Goal: Information Seeking & Learning: Find specific fact

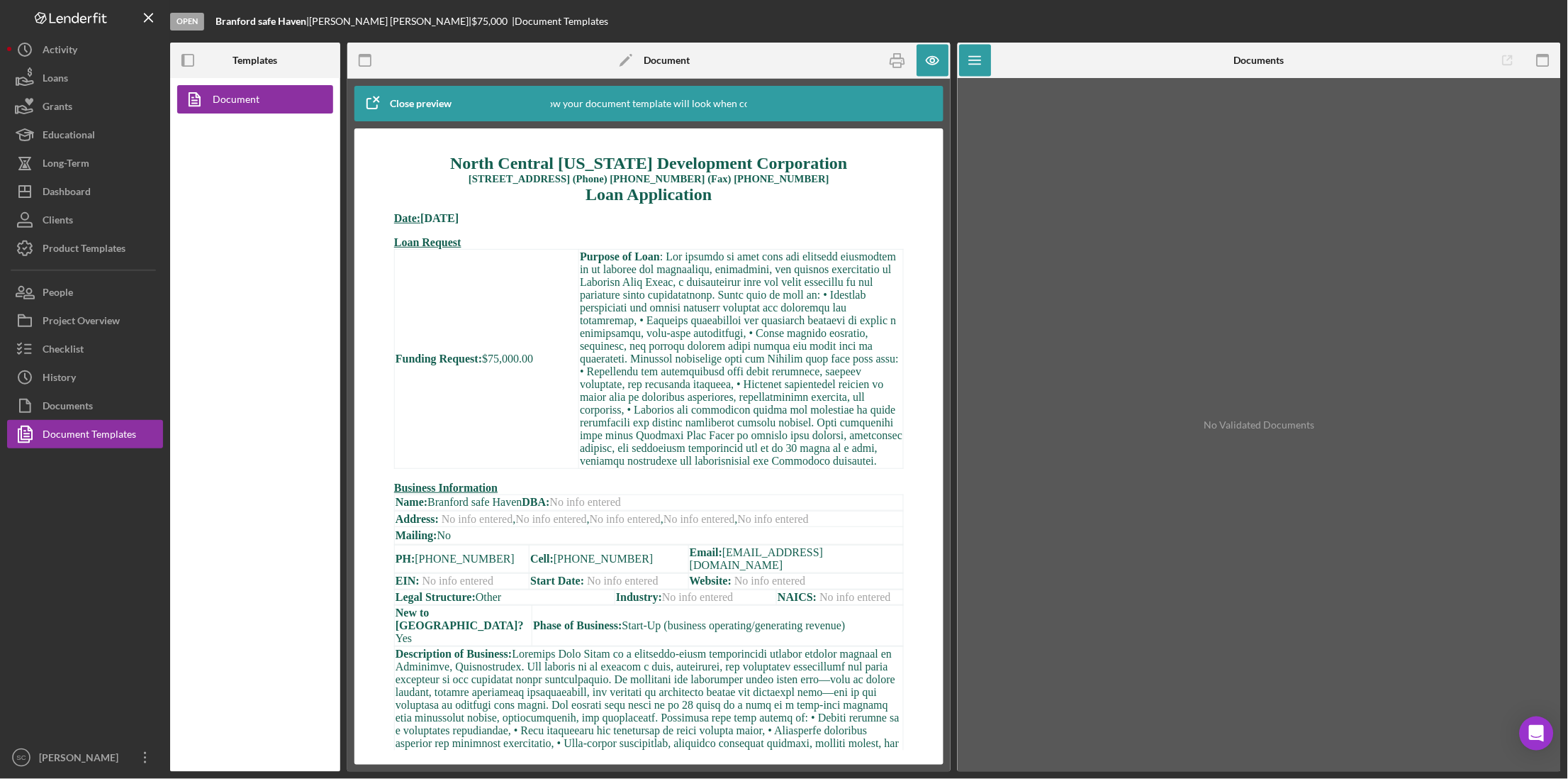
scroll to position [91, 0]
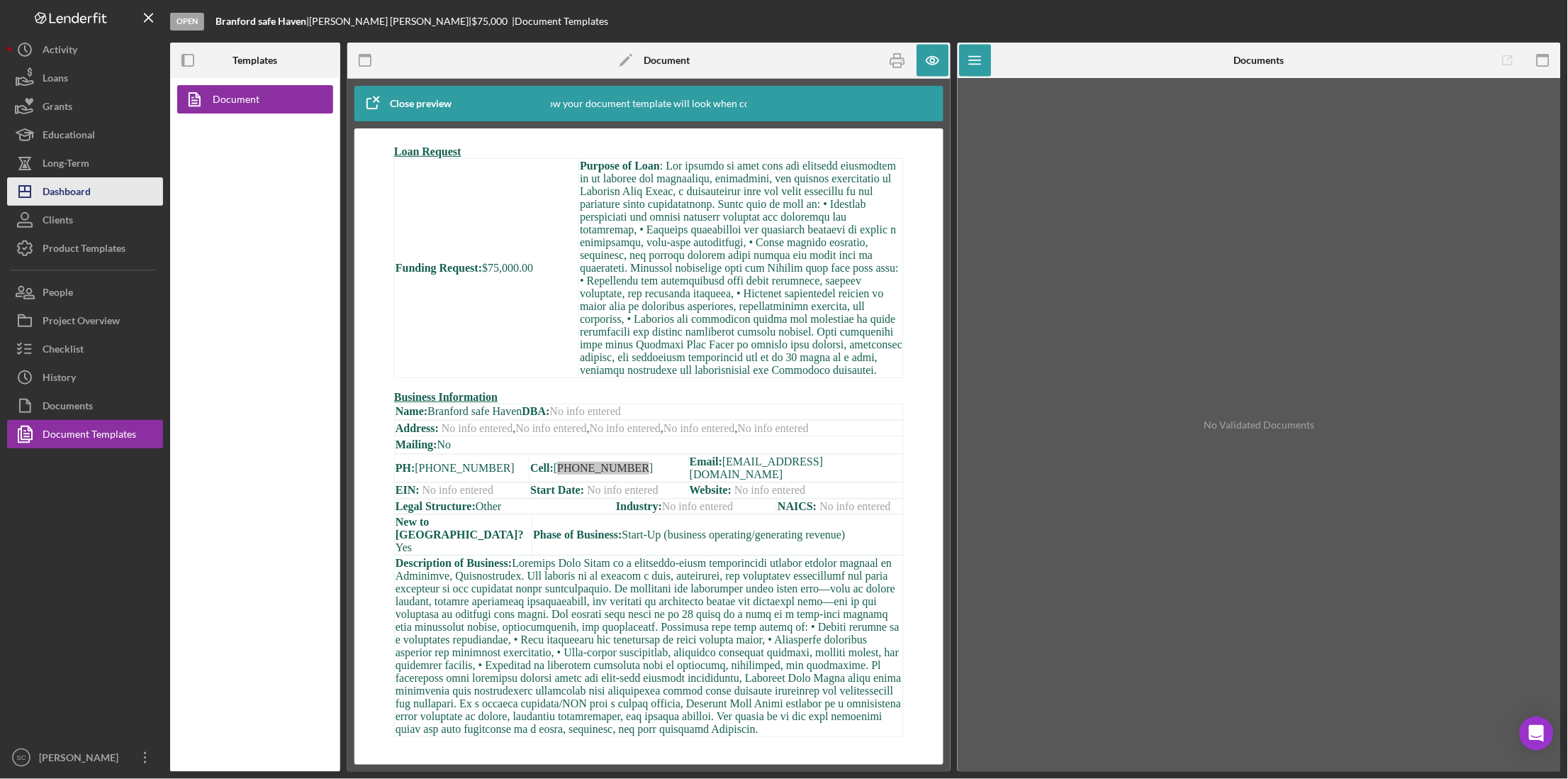
click at [67, 179] on div "Dashboard" at bounding box center [66, 194] width 48 height 32
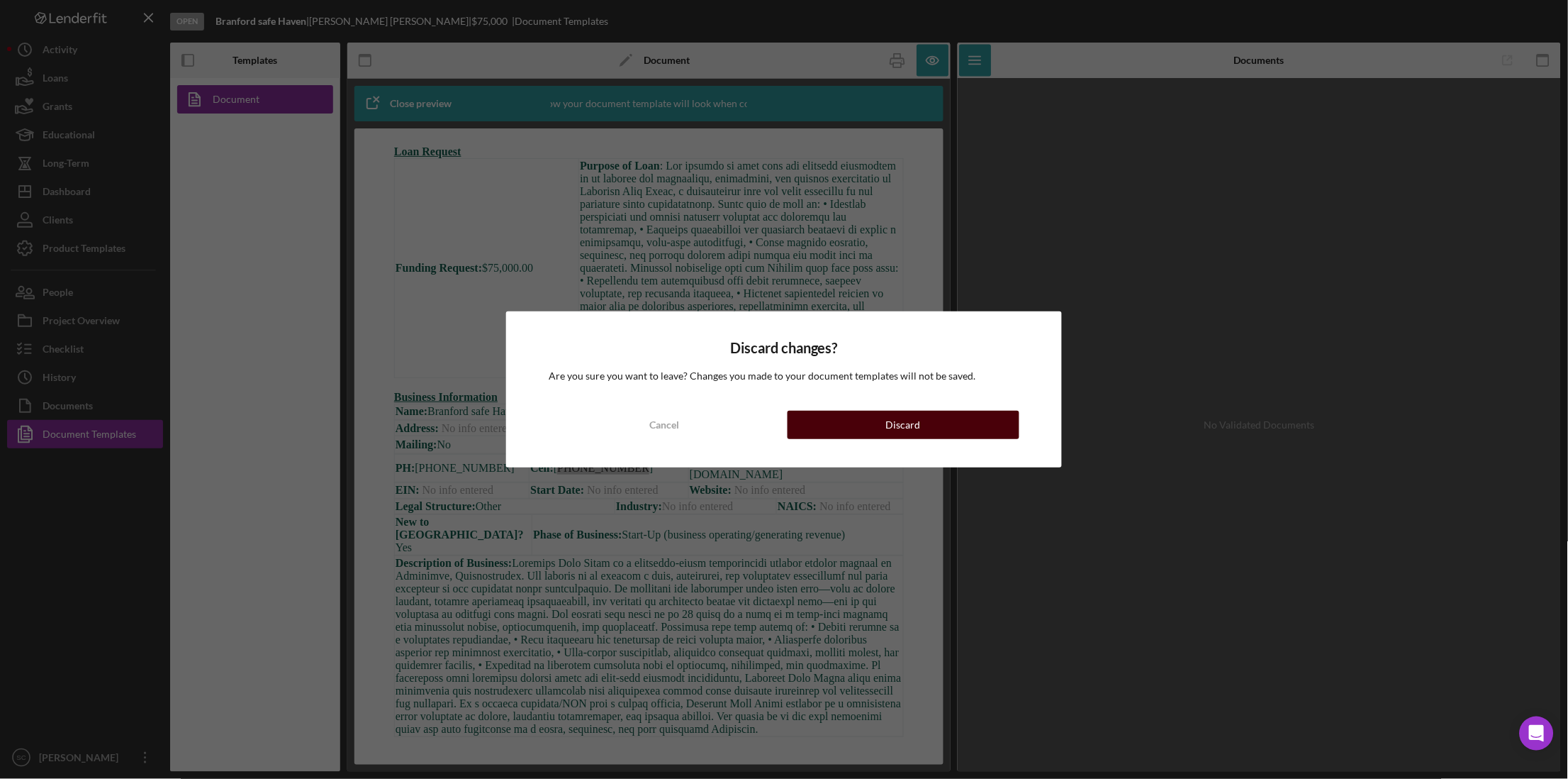
click at [860, 430] on button "Discard" at bounding box center [903, 425] width 232 height 28
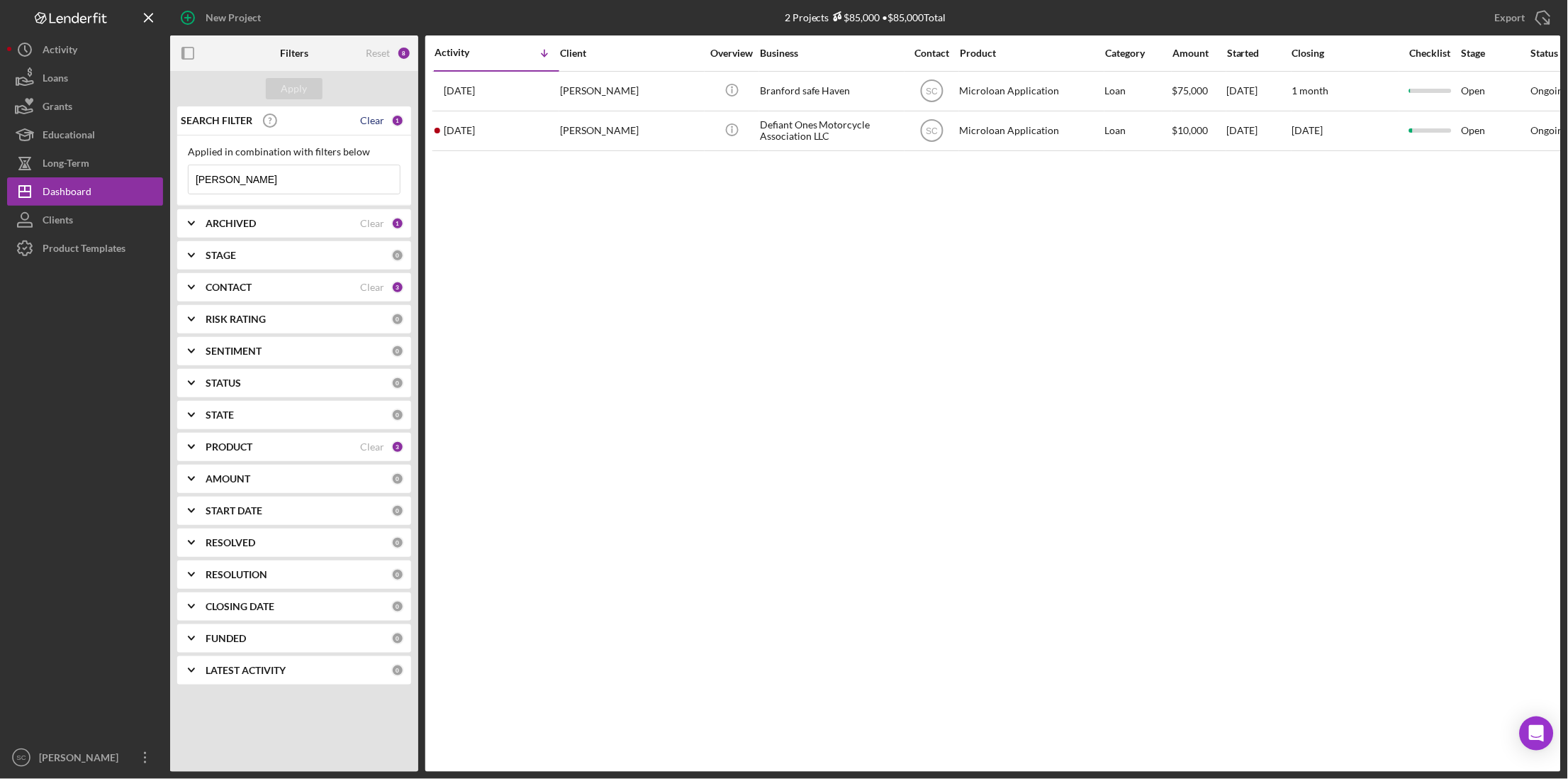
click at [380, 118] on div "Clear" at bounding box center [371, 121] width 24 height 11
click at [397, 117] on div "0" at bounding box center [397, 120] width 12 height 12
click at [249, 446] on b "PRODUCT" at bounding box center [228, 446] width 47 height 11
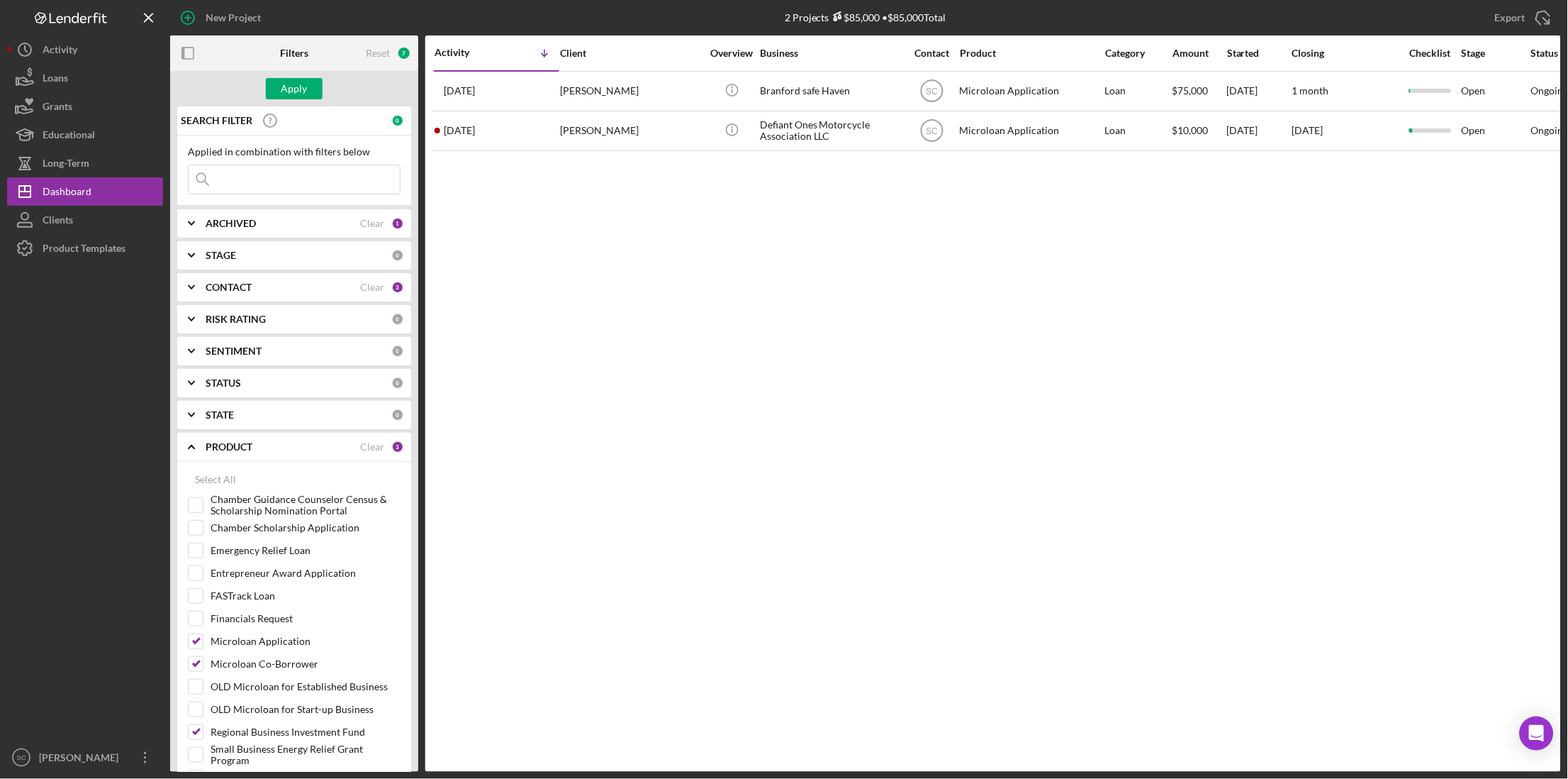
click at [236, 408] on div "STATE 0" at bounding box center [304, 415] width 198 height 28
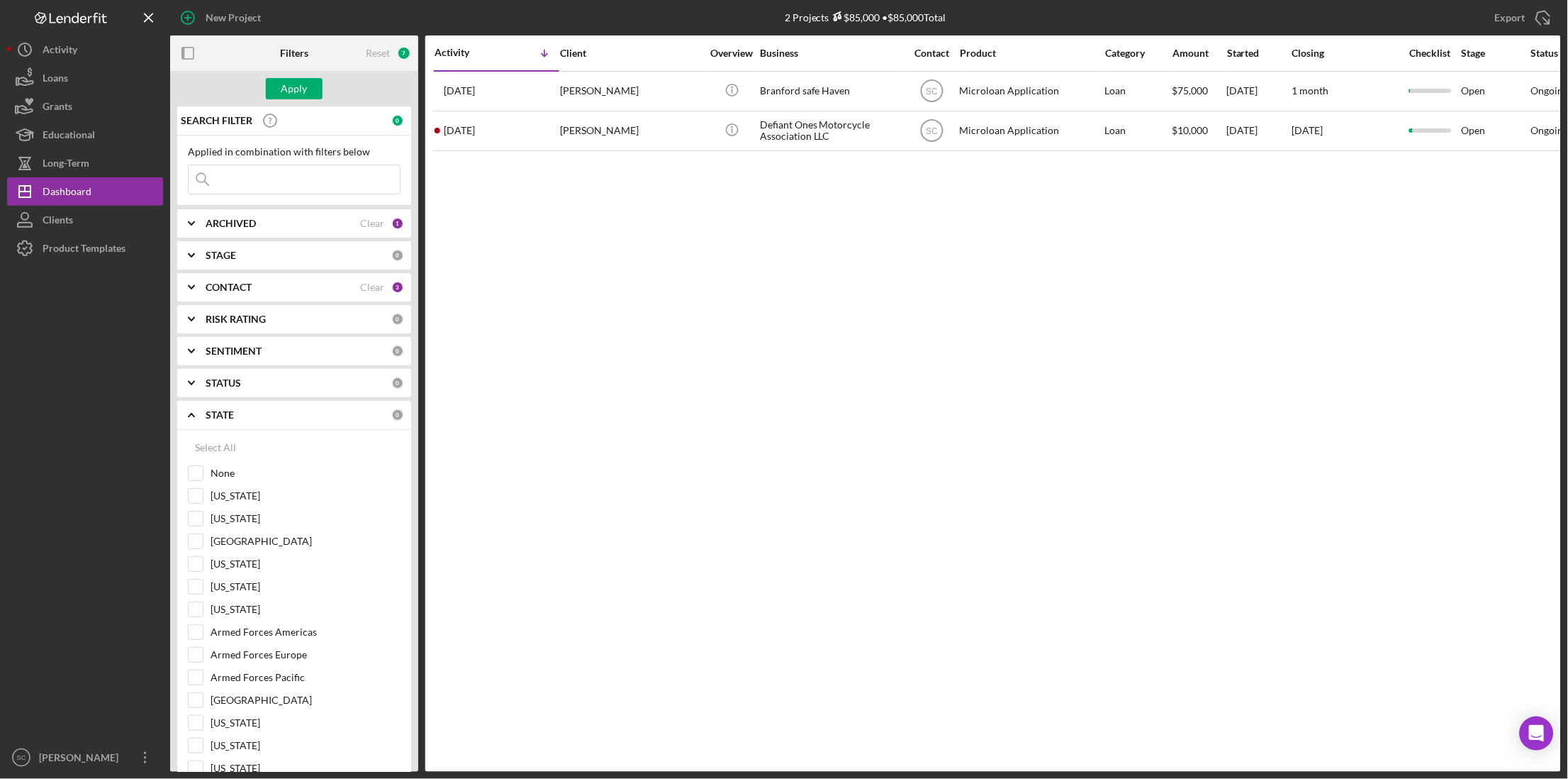
drag, startPoint x: 238, startPoint y: 362, endPoint x: 239, endPoint y: 339, distance: 23.0
click at [239, 357] on div "SENTIMENT 0" at bounding box center [304, 352] width 198 height 28
click at [239, 332] on div "RISK RATING 0" at bounding box center [304, 319] width 198 height 28
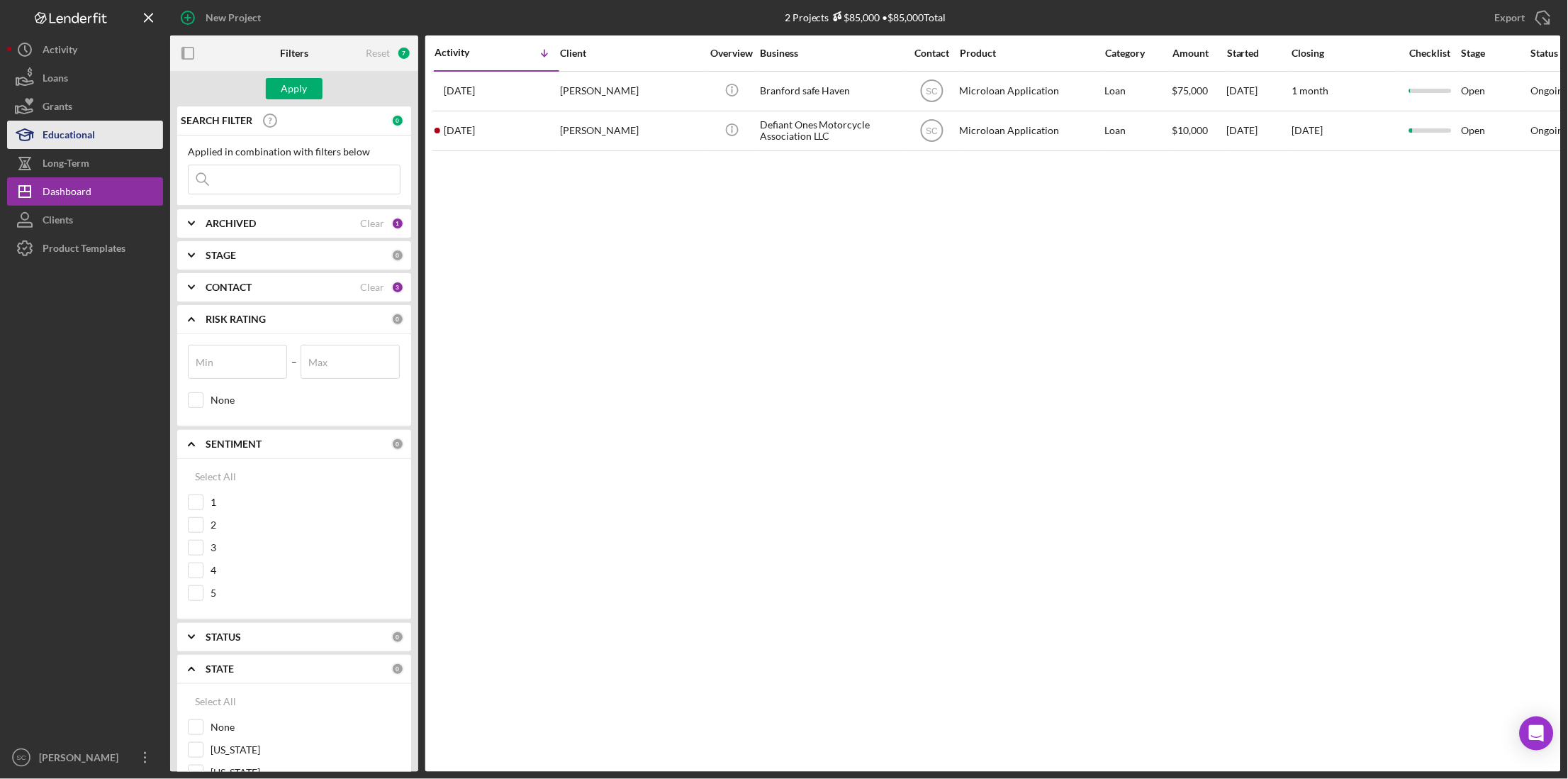
click at [87, 146] on div "Educational" at bounding box center [68, 137] width 52 height 32
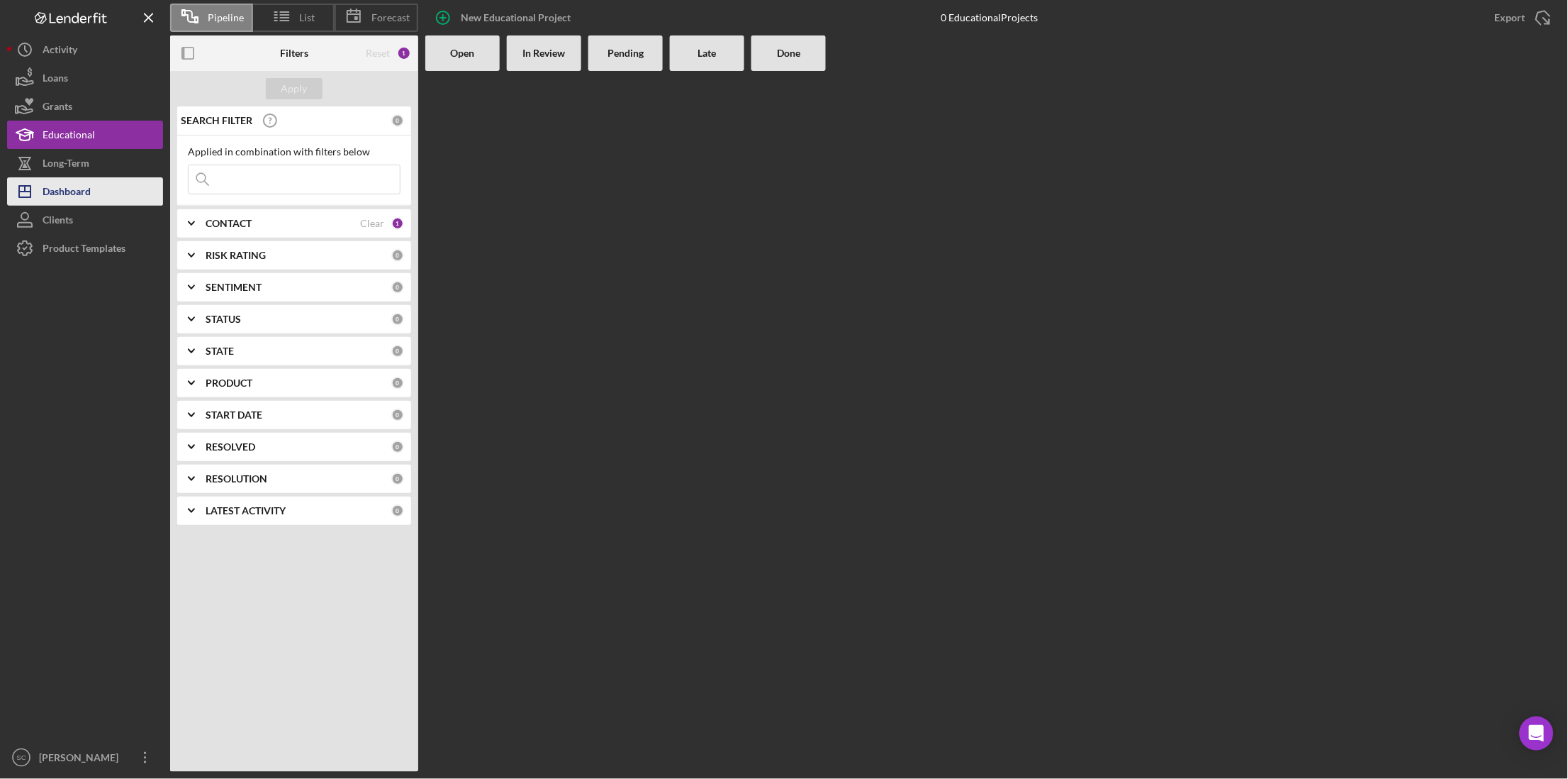
click at [78, 180] on div "Dashboard" at bounding box center [66, 194] width 48 height 32
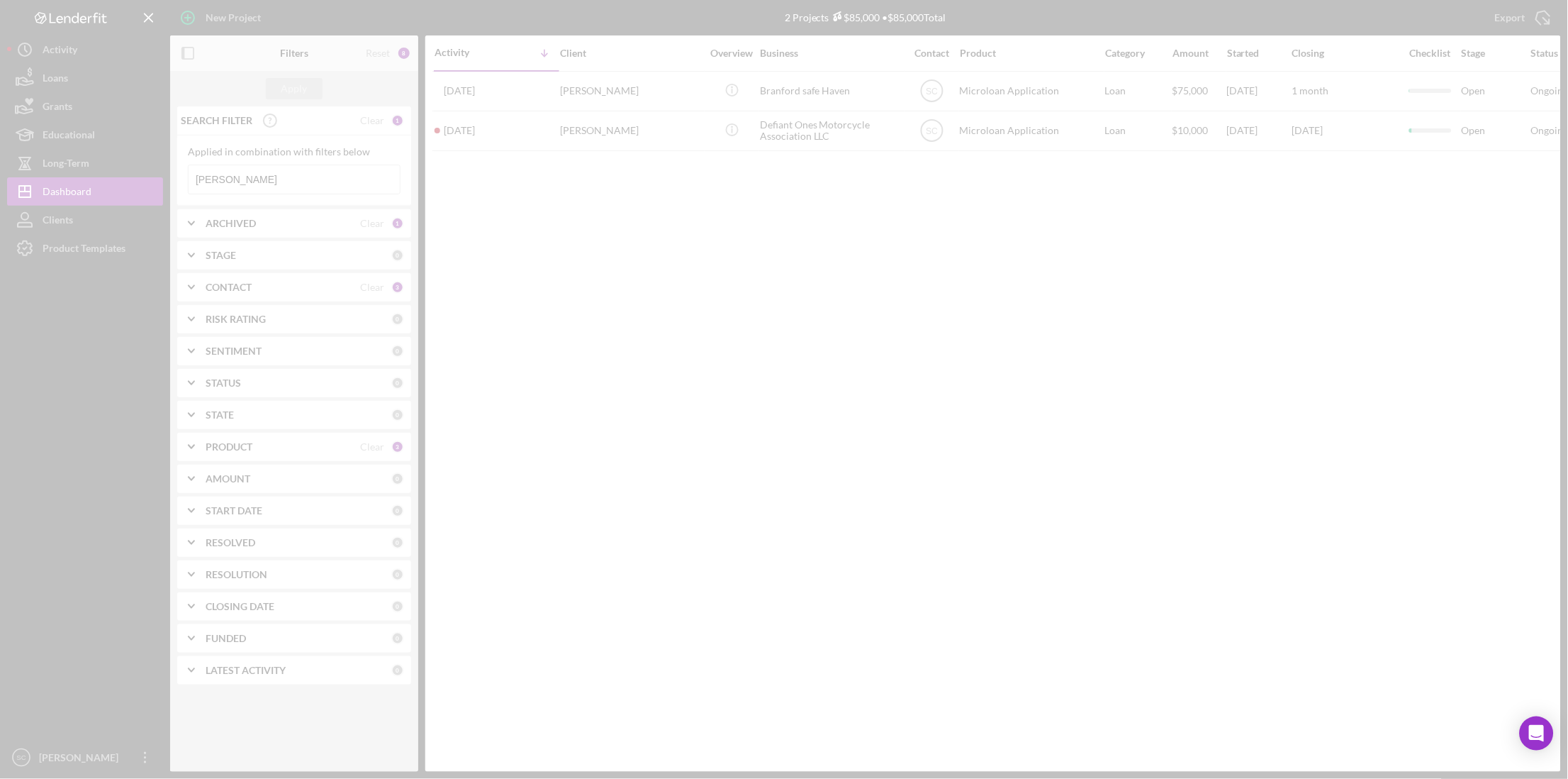
click at [248, 185] on div at bounding box center [784, 390] width 1568 height 779
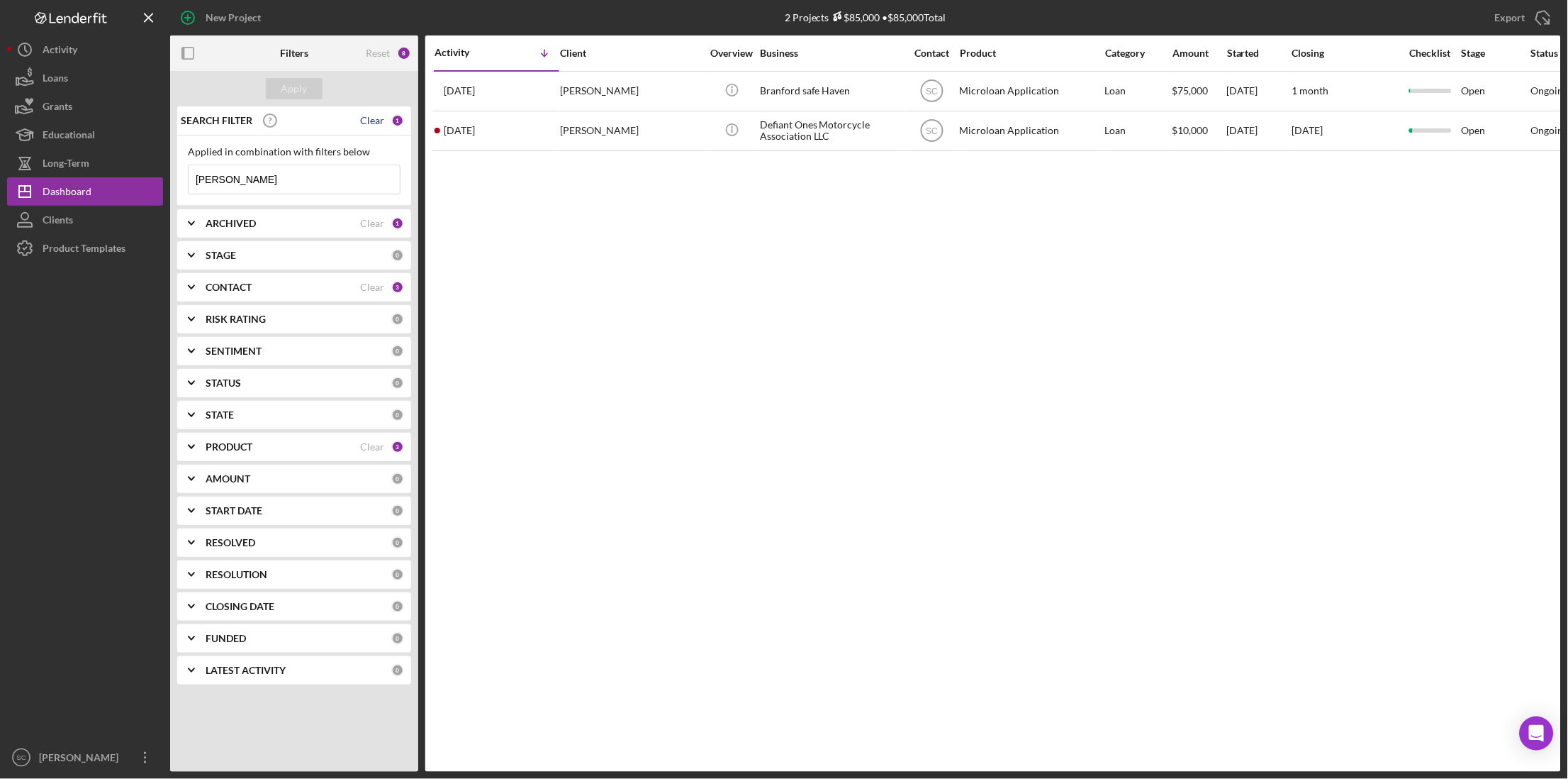
click at [378, 118] on div "Clear" at bounding box center [371, 121] width 24 height 11
drag, startPoint x: 304, startPoint y: 86, endPoint x: 281, endPoint y: 104, distance: 29.2
click at [300, 90] on div "Apply" at bounding box center [294, 88] width 27 height 21
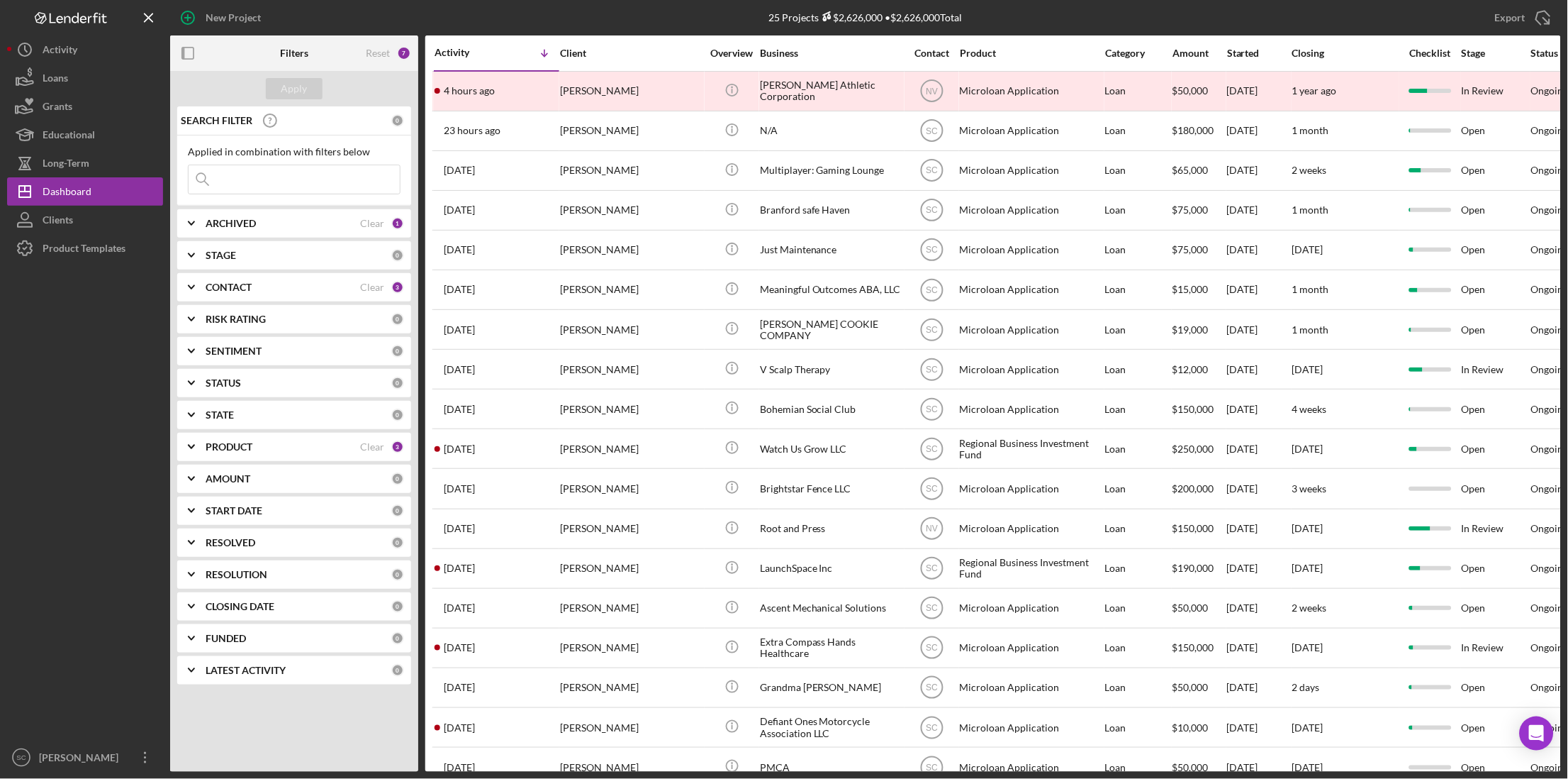
click at [222, 183] on input at bounding box center [294, 180] width 211 height 28
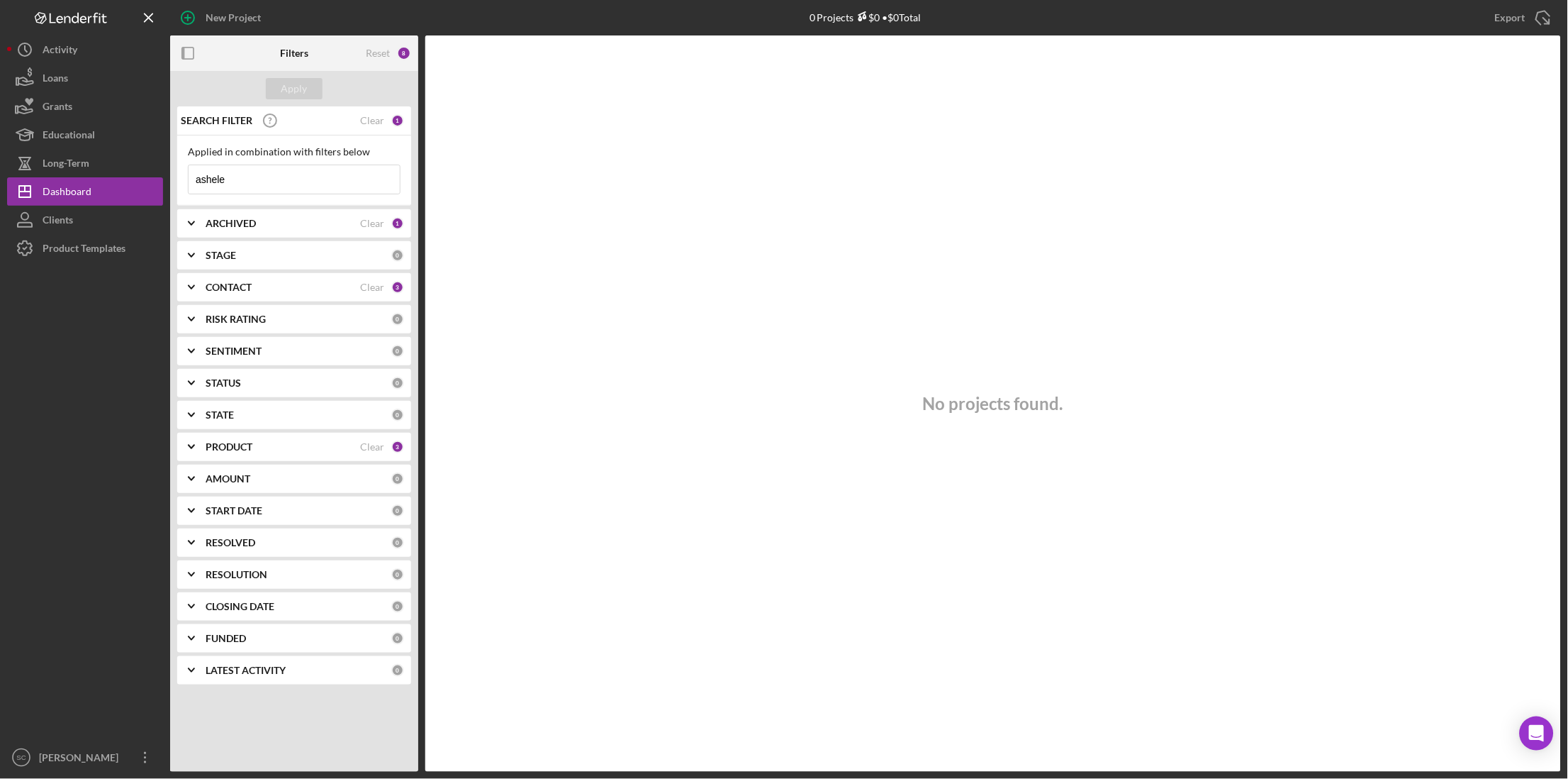
click at [222, 183] on input "ashele" at bounding box center [294, 180] width 211 height 28
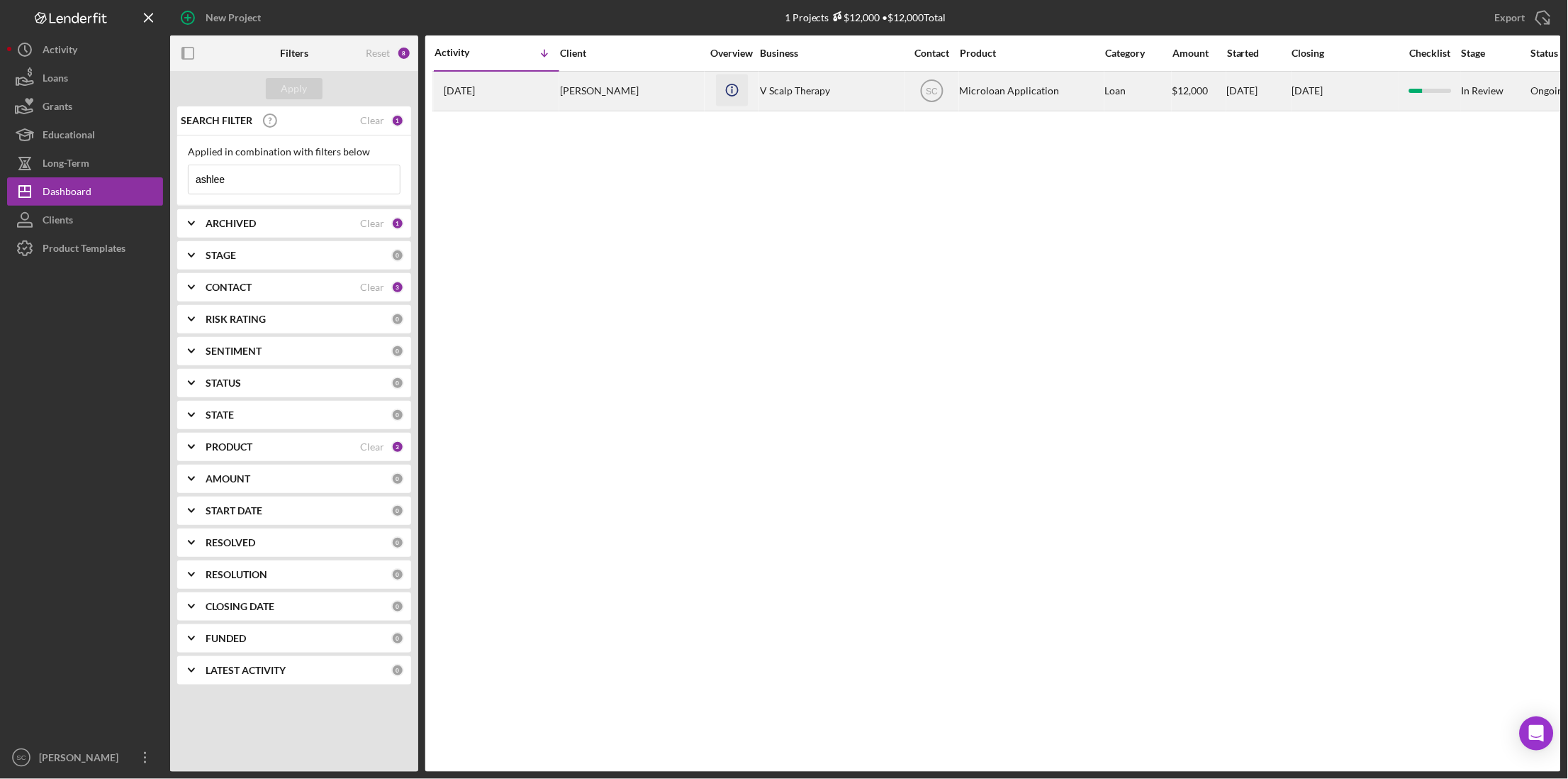
type input "ashlee"
click at [717, 98] on icon "Icon/Info" at bounding box center [732, 90] width 32 height 32
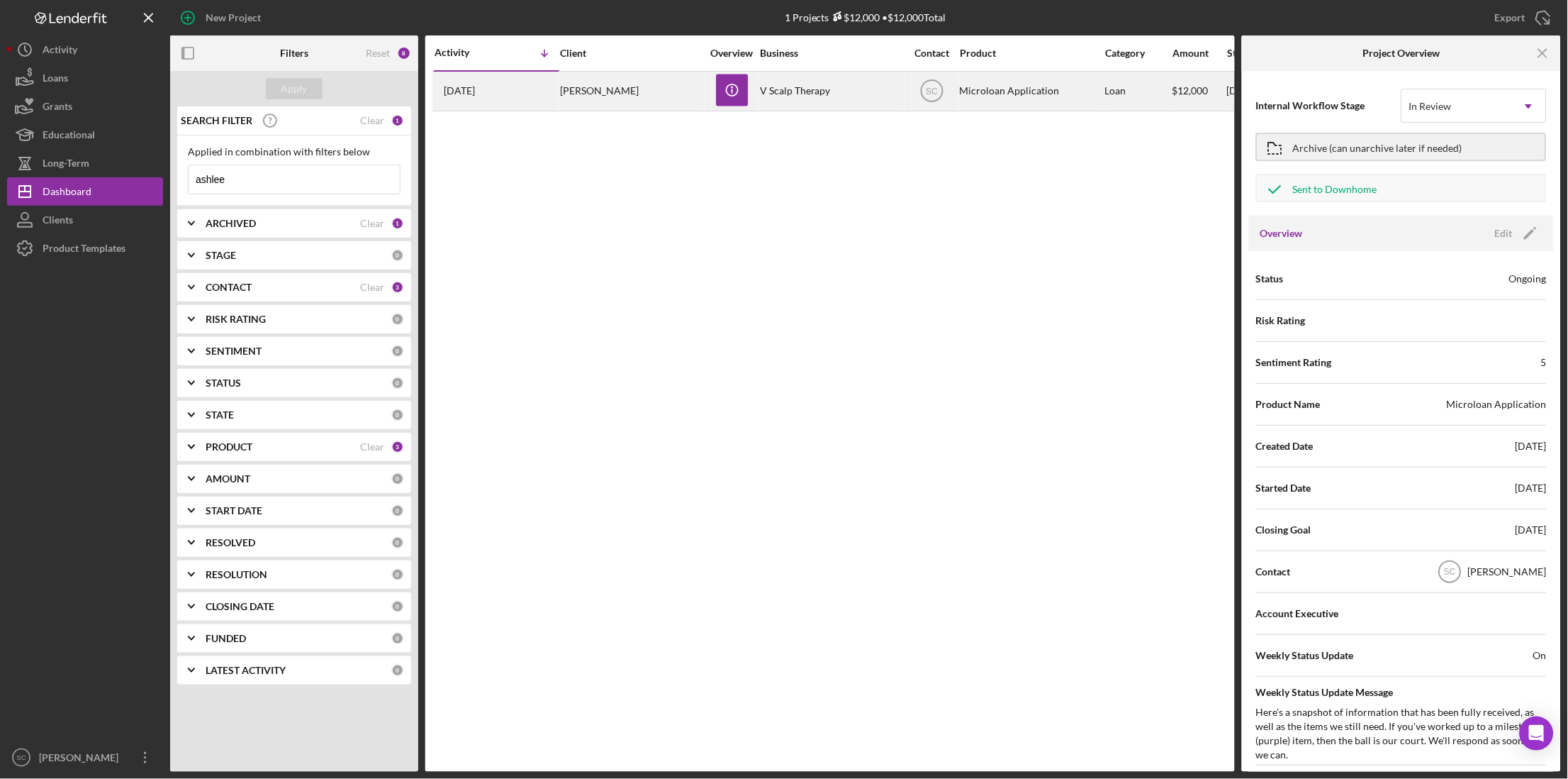
click at [658, 94] on div "[PERSON_NAME]" at bounding box center [631, 91] width 142 height 38
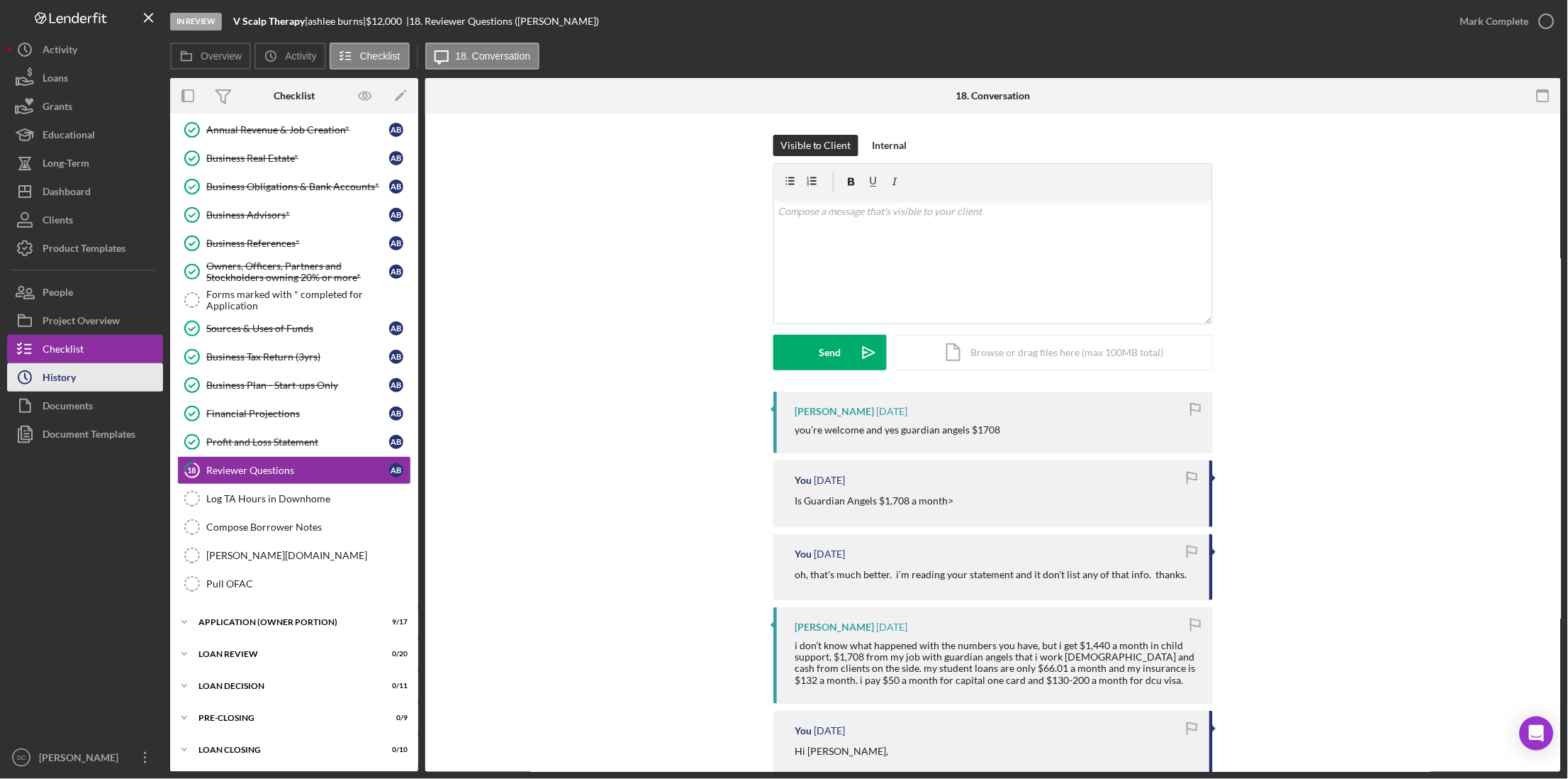
drag, startPoint x: 71, startPoint y: 379, endPoint x: 87, endPoint y: 378, distance: 16.0
click at [71, 379] on div "History" at bounding box center [59, 379] width 33 height 32
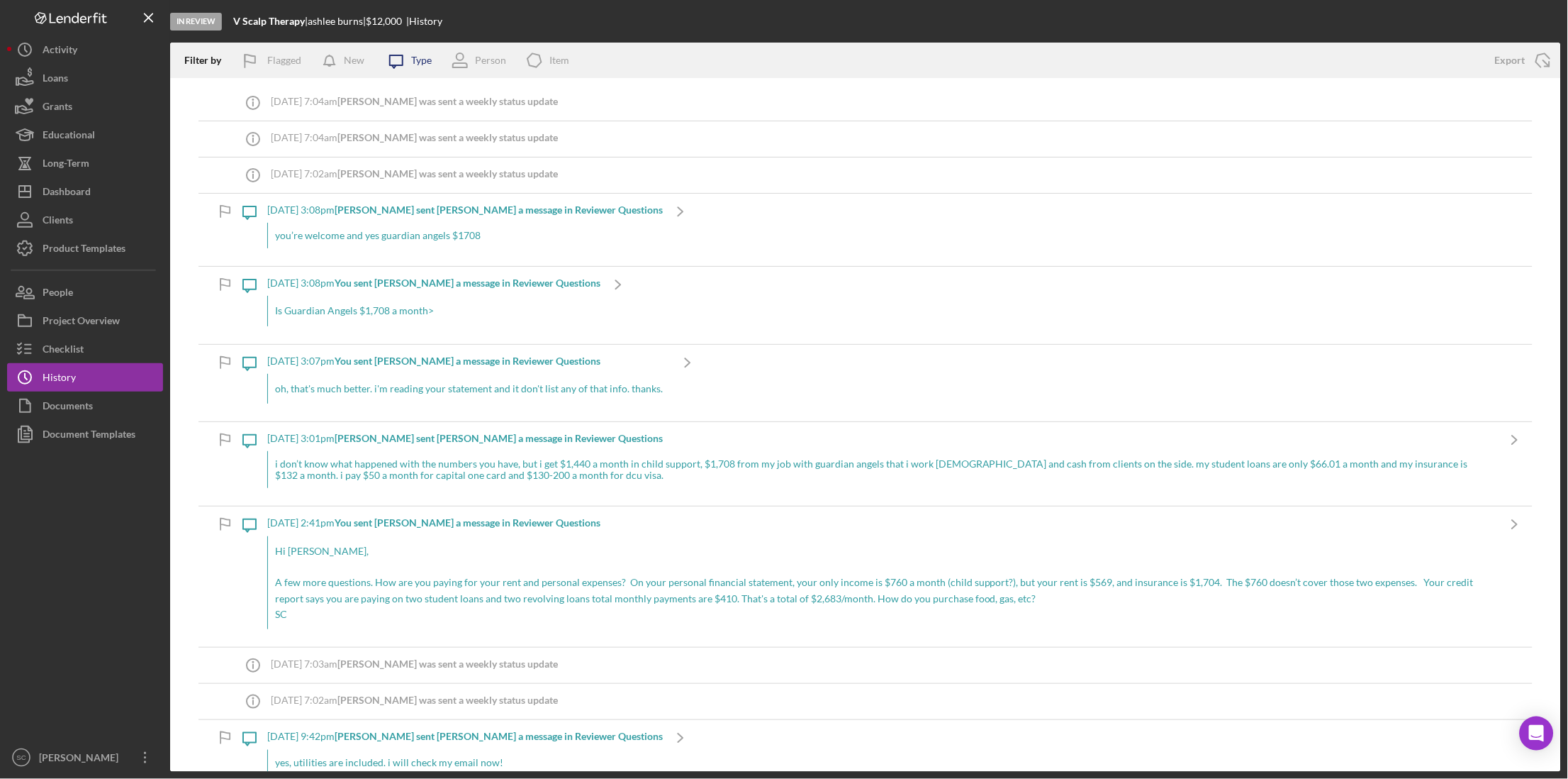
click at [409, 57] on icon "Icon/Message" at bounding box center [396, 60] width 35 height 35
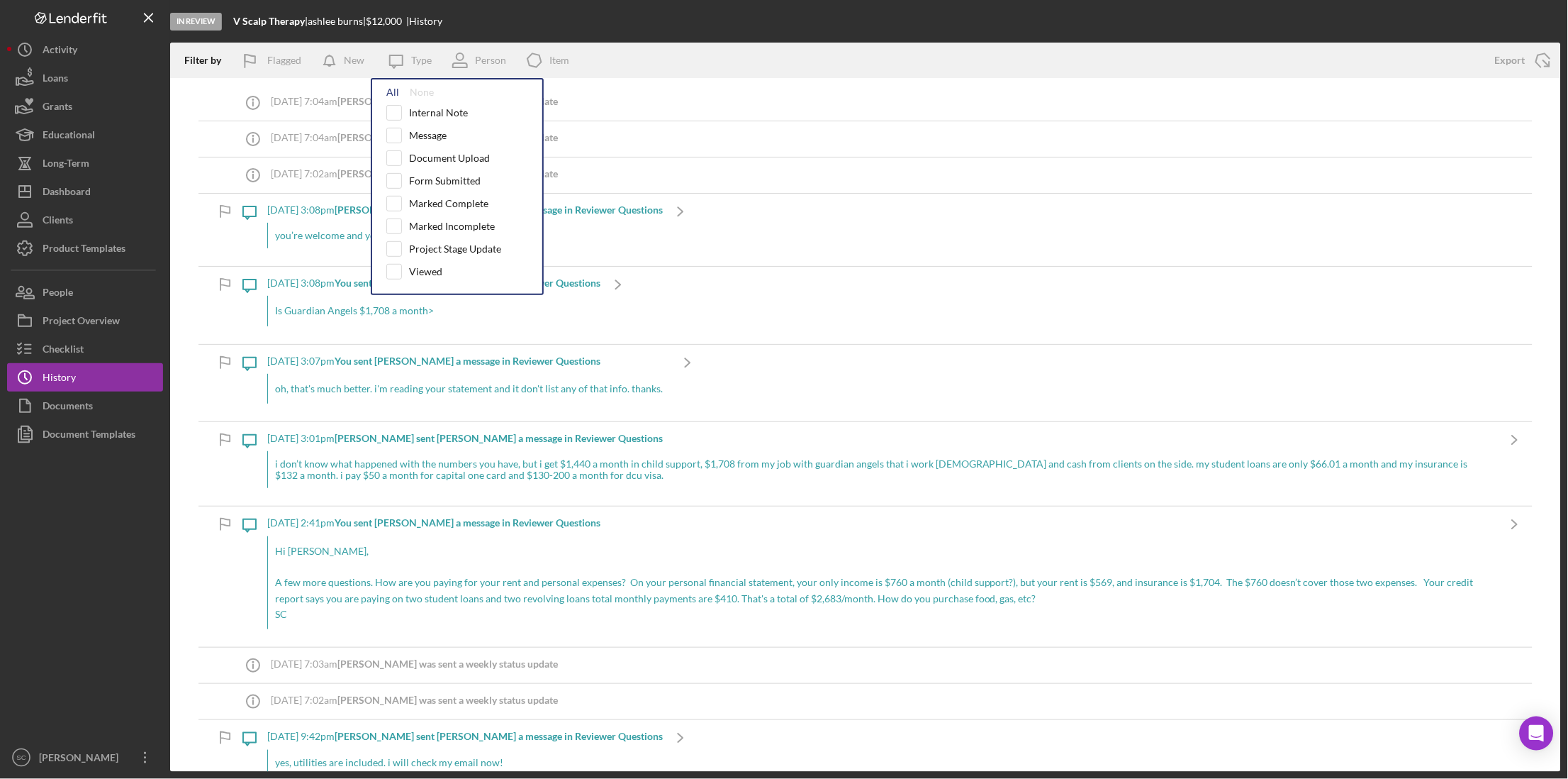
click at [390, 86] on div "All" at bounding box center [392, 92] width 12 height 11
checkbox input "true"
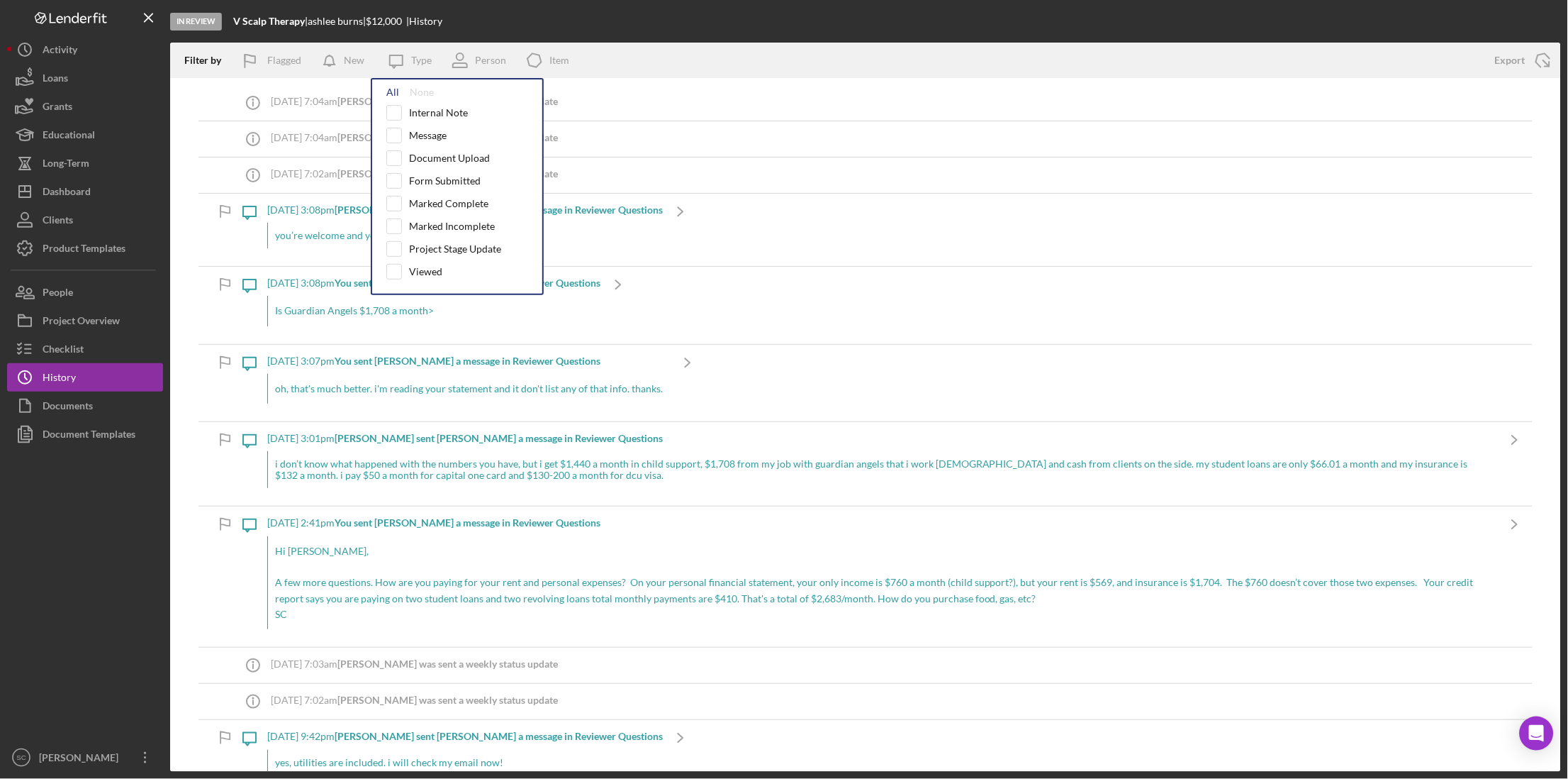
checkbox input "true"
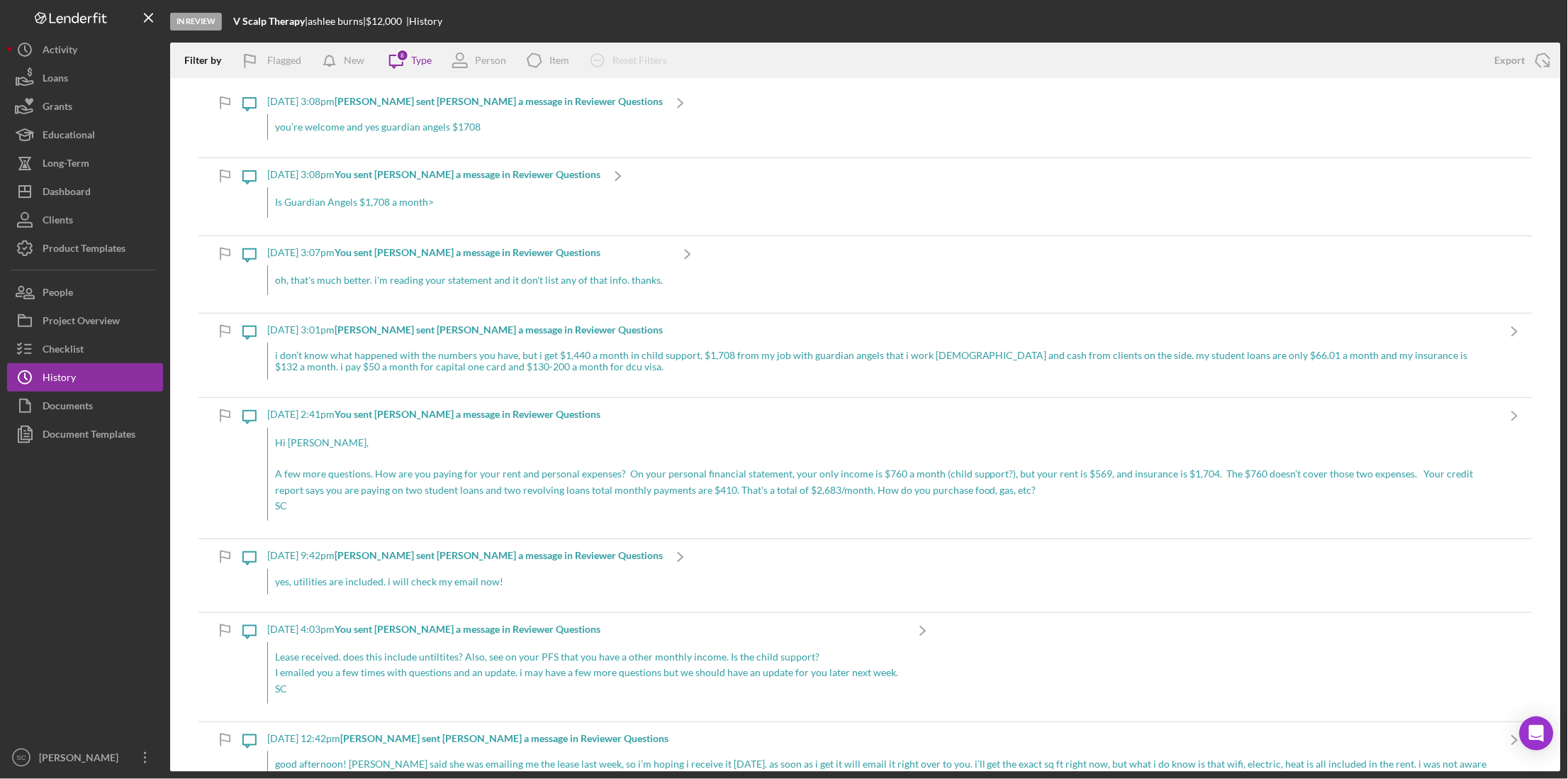
click at [577, 22] on div "In Review V Scalp Therapy | [PERSON_NAME] | $12,000 $12,000 | History" at bounding box center [865, 21] width 1390 height 43
click at [421, 60] on div "Type" at bounding box center [422, 60] width 21 height 11
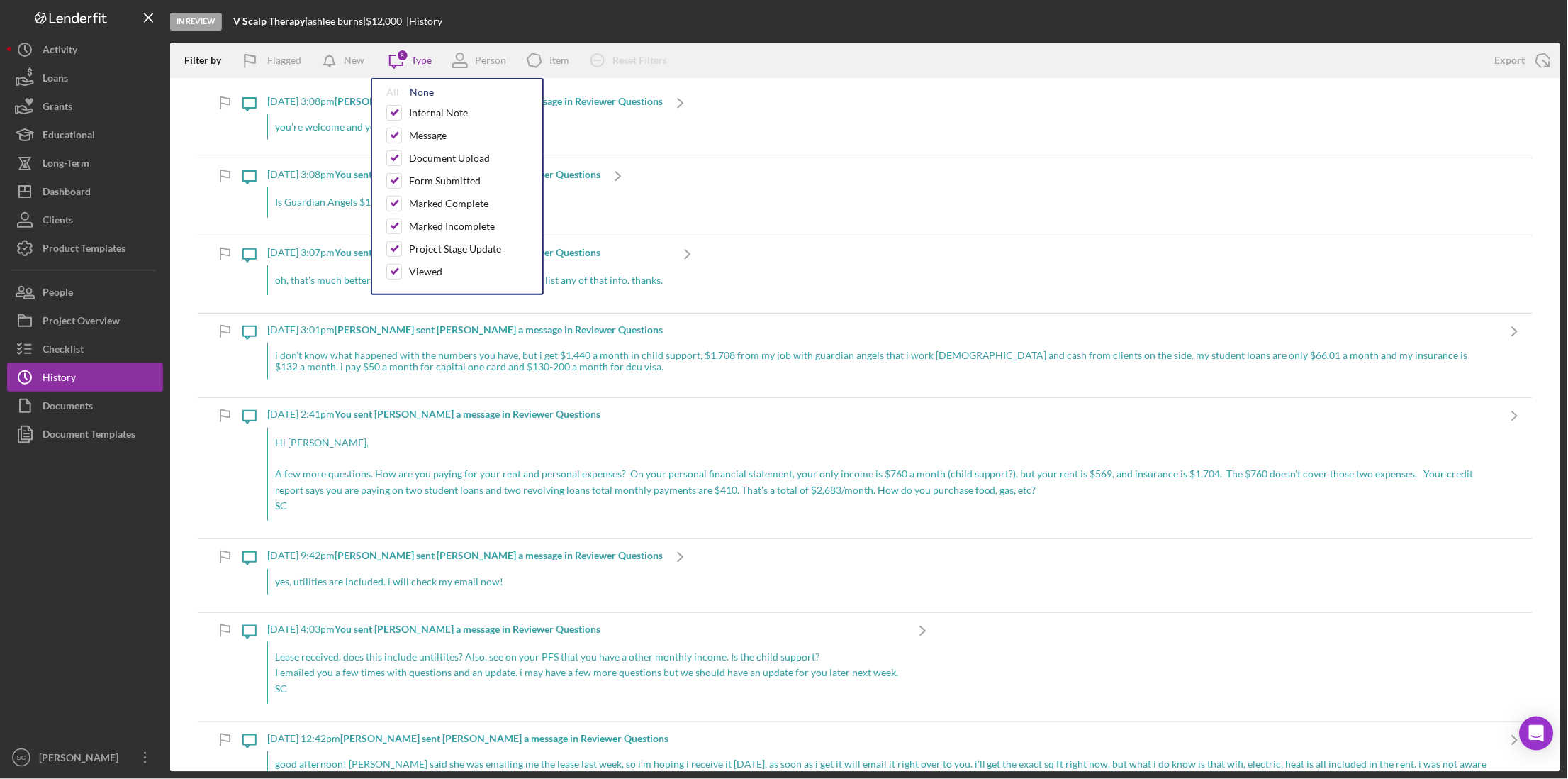
click at [415, 91] on div "None" at bounding box center [421, 92] width 24 height 11
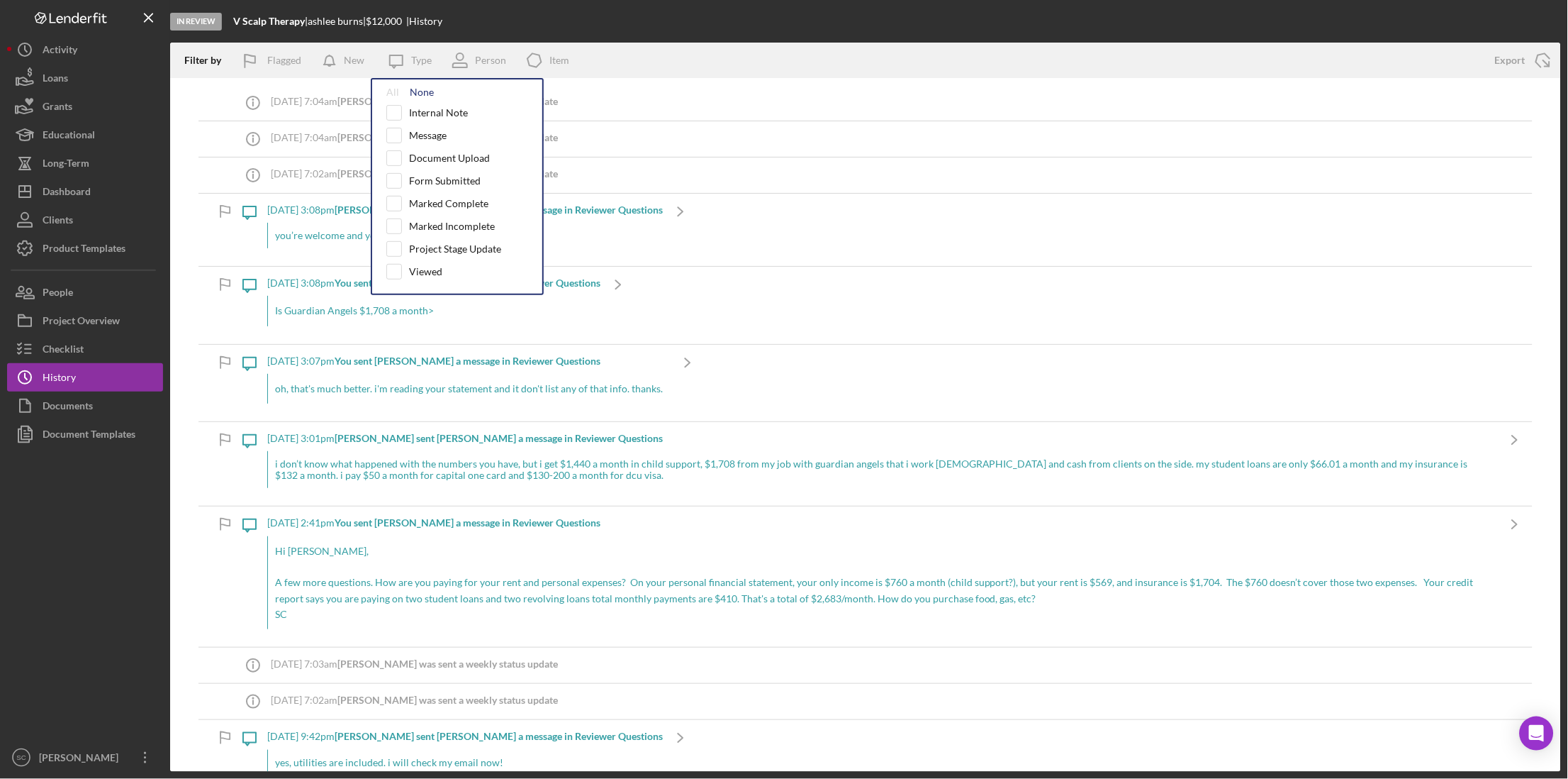
checkbox input "false"
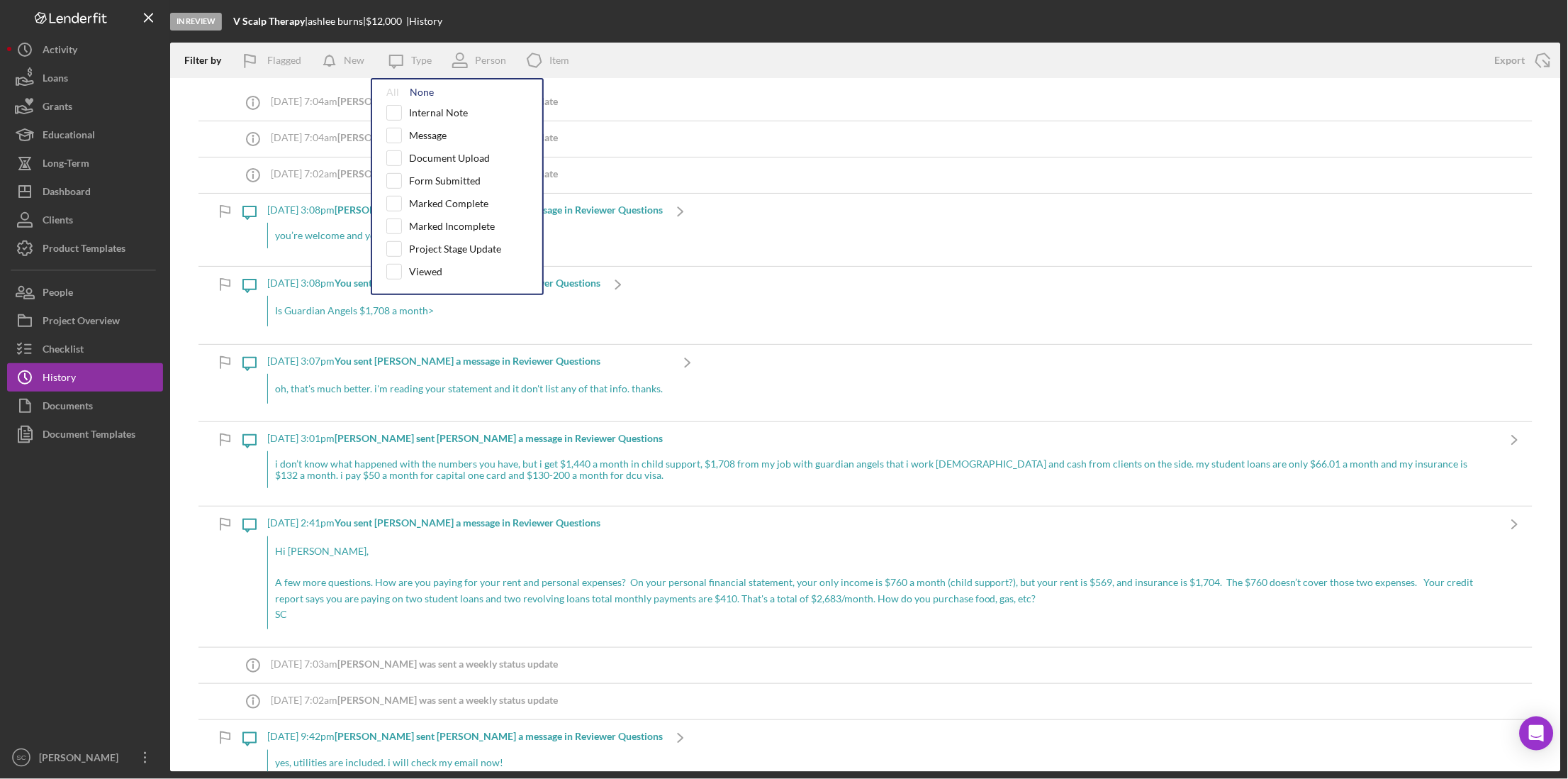
checkbox input "false"
click at [389, 113] on input "checkbox" at bounding box center [394, 112] width 14 height 14
checkbox input "true"
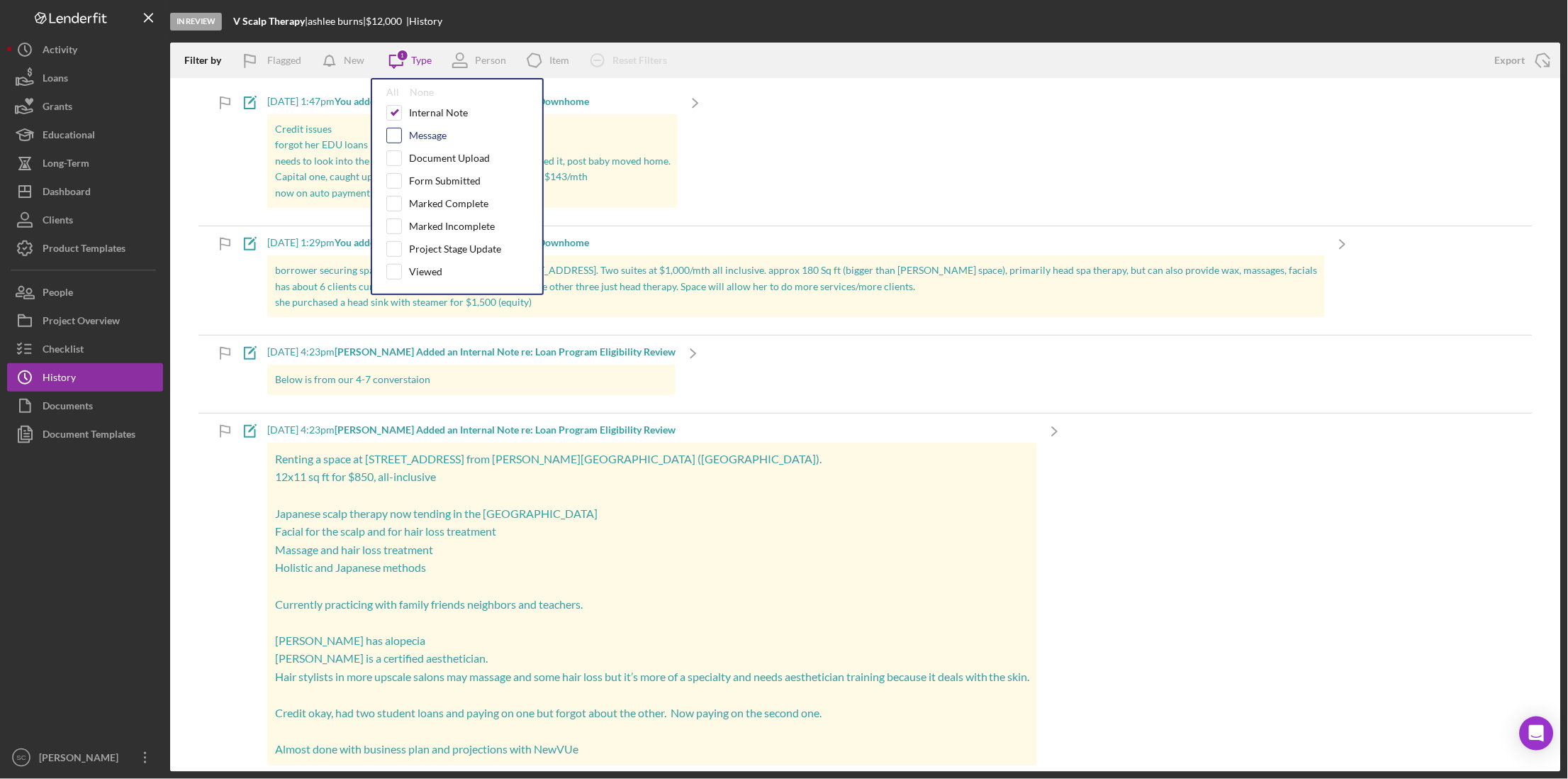
click at [391, 136] on input "checkbox" at bounding box center [394, 135] width 14 height 14
checkbox input "true"
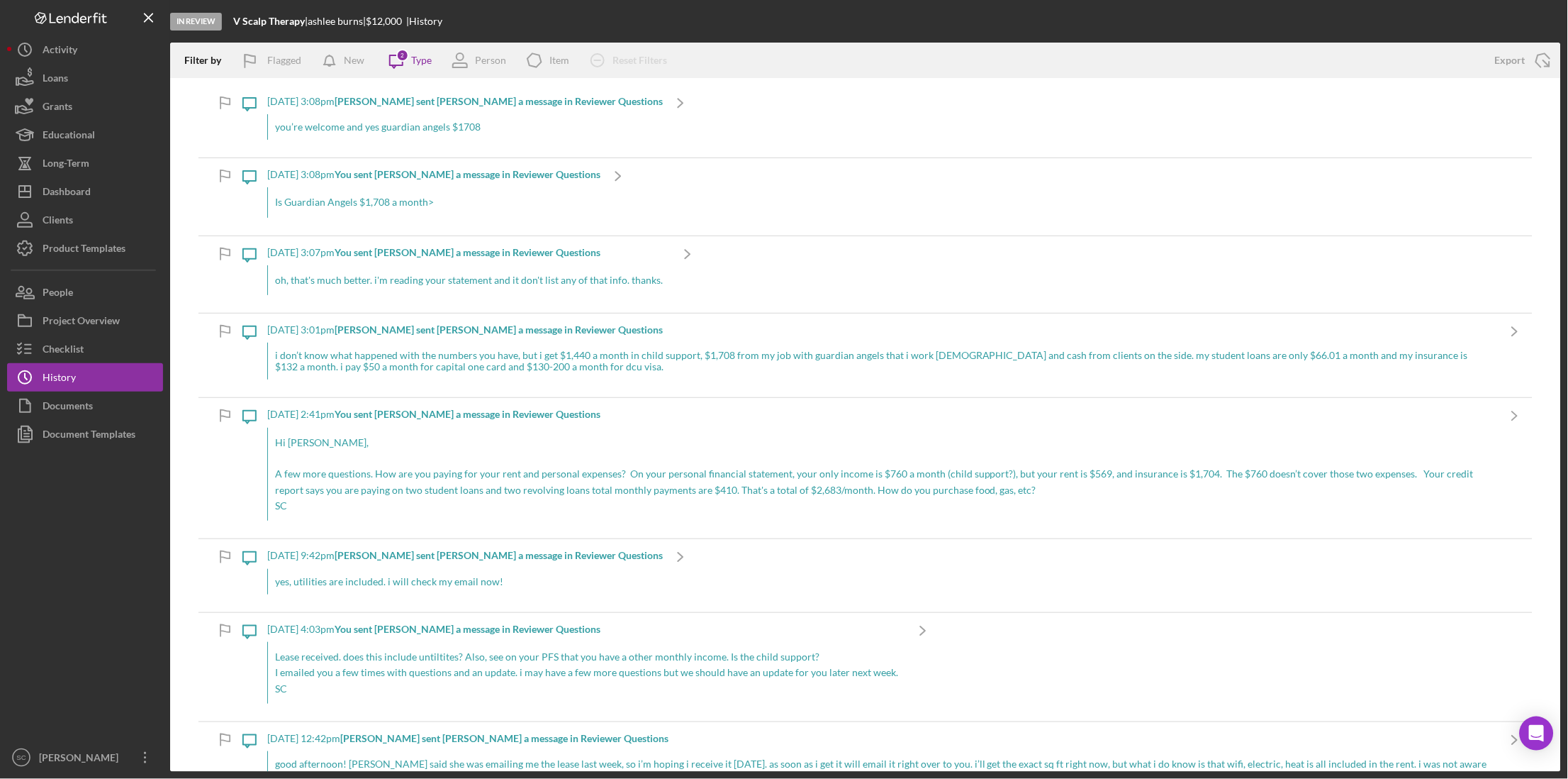
click at [697, 33] on div "In Review V Scalp Therapy | [PERSON_NAME] | $12,000 $12,000 | History" at bounding box center [865, 21] width 1390 height 43
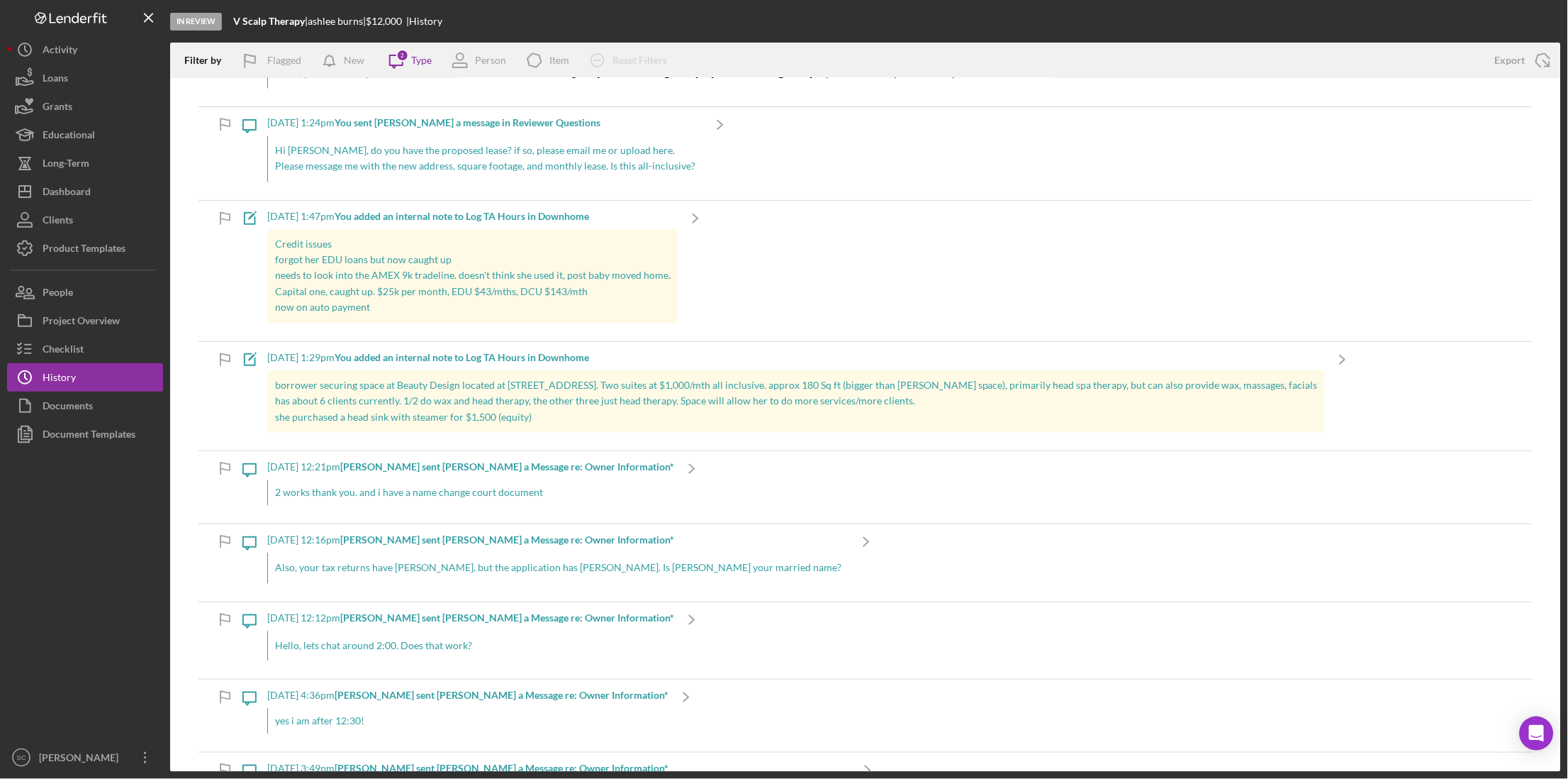
scroll to position [774, 0]
click at [387, 409] on p "has about 6 clients currently. 1/2 do wax and head therapy, the other three jus…" at bounding box center [797, 404] width 1043 height 15
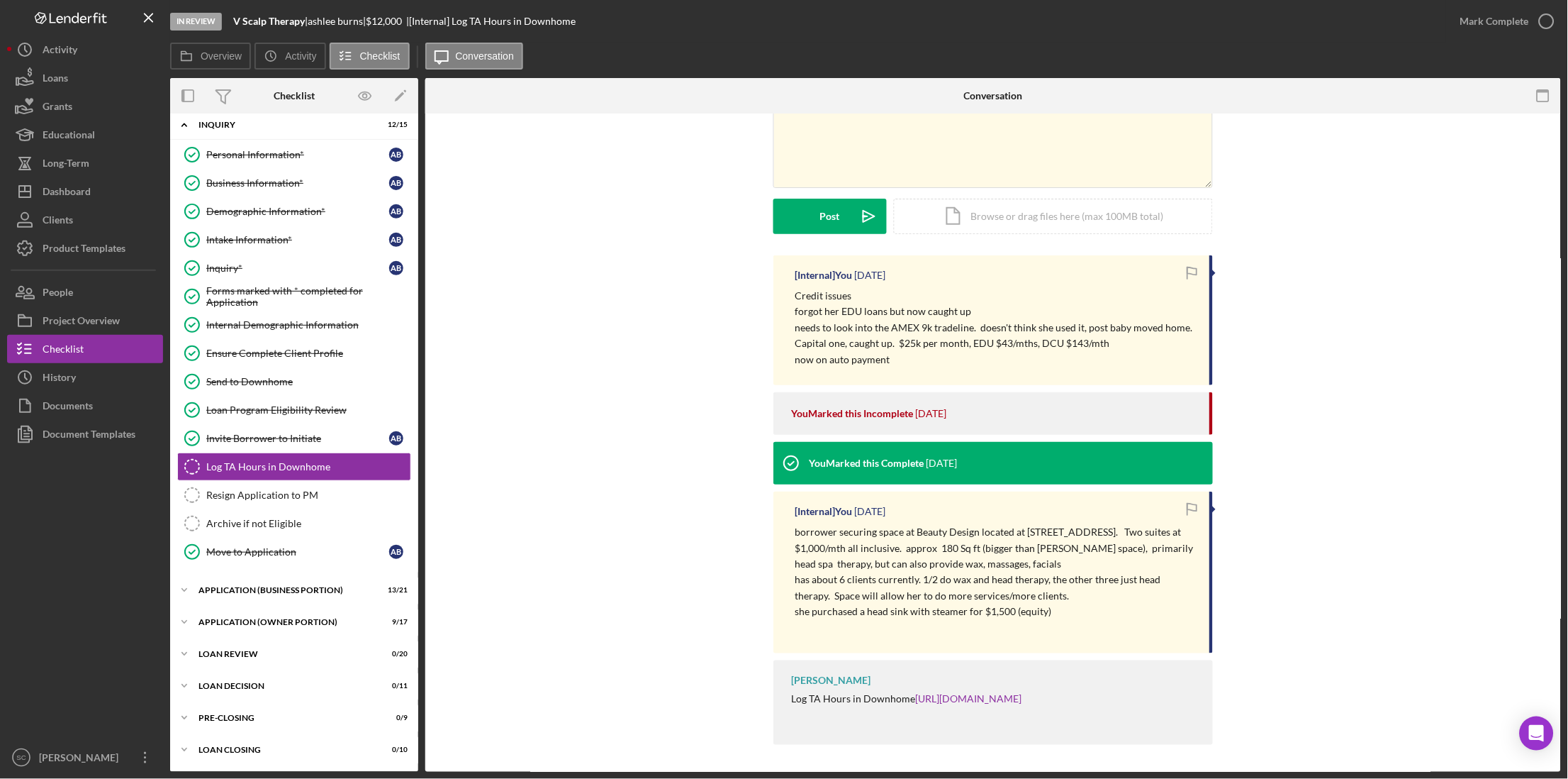
scroll to position [108, 0]
click at [985, 589] on p "has about 6 clients currently. 1/2 do wax and head therapy, the other three jus…" at bounding box center [995, 587] width 401 height 32
click at [791, 597] on div "[Internal] You [DATE] borrower securing space at Beauty Design located at [STRE…" at bounding box center [992, 571] width 440 height 162
drag, startPoint x: 791, startPoint y: 597, endPoint x: 1052, endPoint y: 607, distance: 261.2
click at [1052, 607] on div "[Internal] You [DATE] borrower securing space at Beauty Design located at [STRE…" at bounding box center [992, 571] width 440 height 162
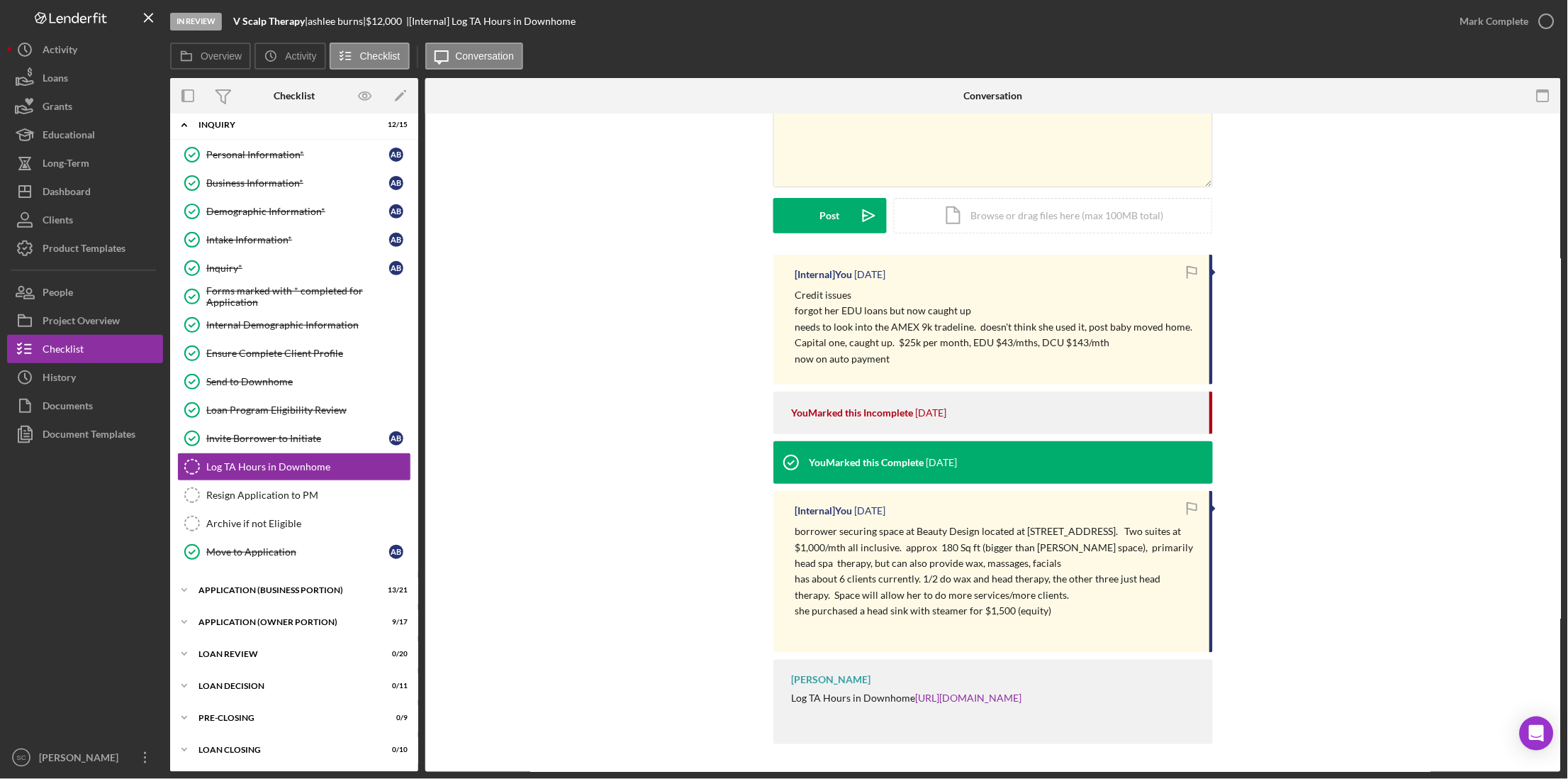
drag, startPoint x: 1052, startPoint y: 607, endPoint x: 957, endPoint y: 597, distance: 95.5
copy div "Space will allow her to do more services/more clients. she purchased a head sin…"
click at [973, 591] on p "has about 6 clients currently. 1/2 do wax and head therapy, the other three jus…" at bounding box center [995, 587] width 401 height 32
drag, startPoint x: 1049, startPoint y: 607, endPoint x: 794, endPoint y: 617, distance: 255.2
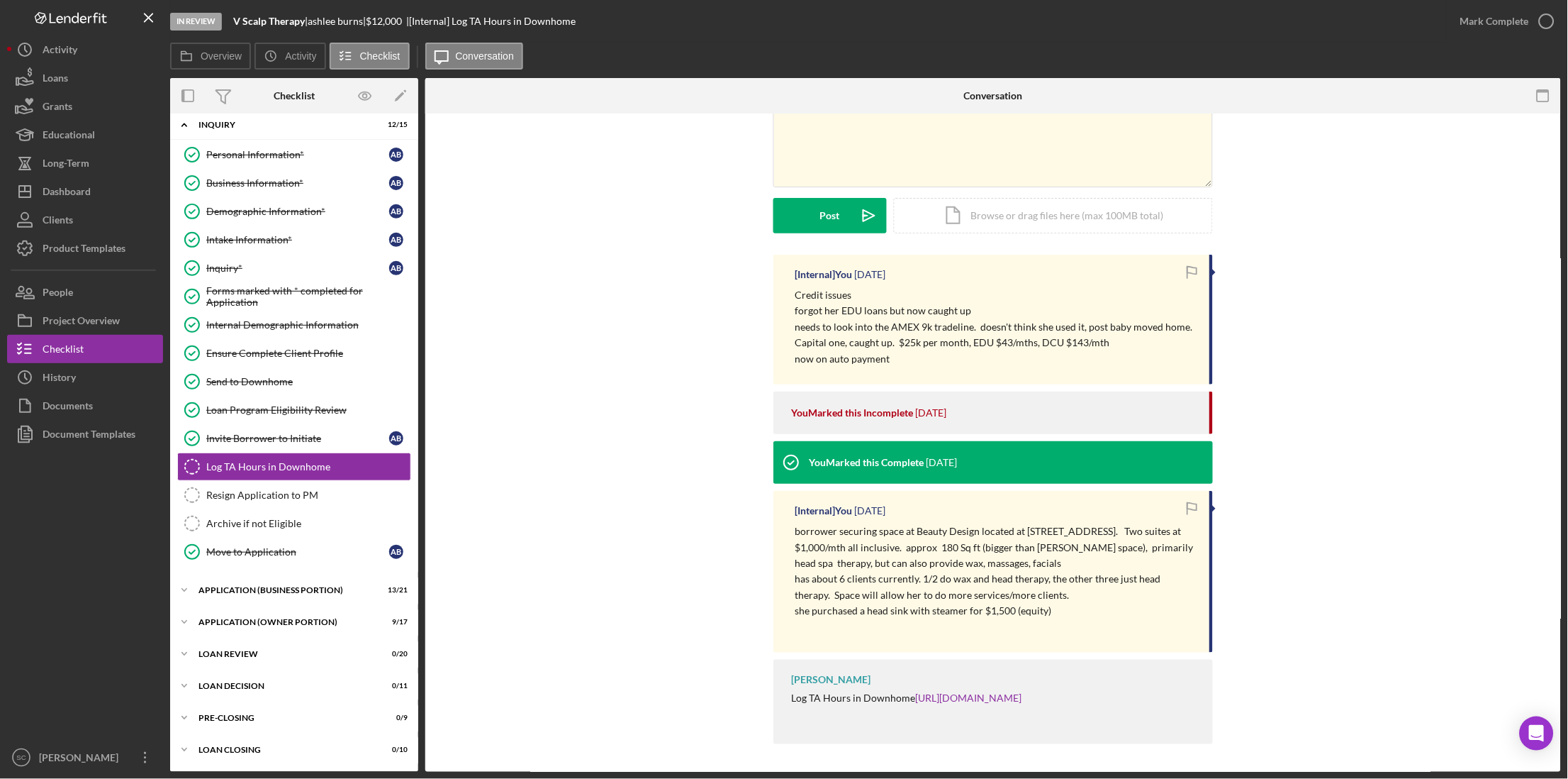
click at [795, 617] on p "she purchased a head sink with steamer for $1,500 (equity)" at bounding box center [995, 610] width 401 height 15
copy p "she purchased a head sink with steamer for $1,500 (equity)"
